Goal: Find contact information: Find contact information

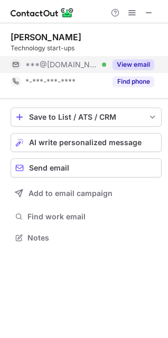
scroll to position [5, 5]
click at [122, 61] on button "View email" at bounding box center [134, 64] width 42 height 11
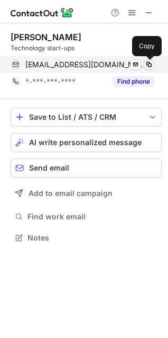
click at [149, 65] on span at bounding box center [149, 64] width 8 height 8
